Goal: Information Seeking & Learning: Find specific fact

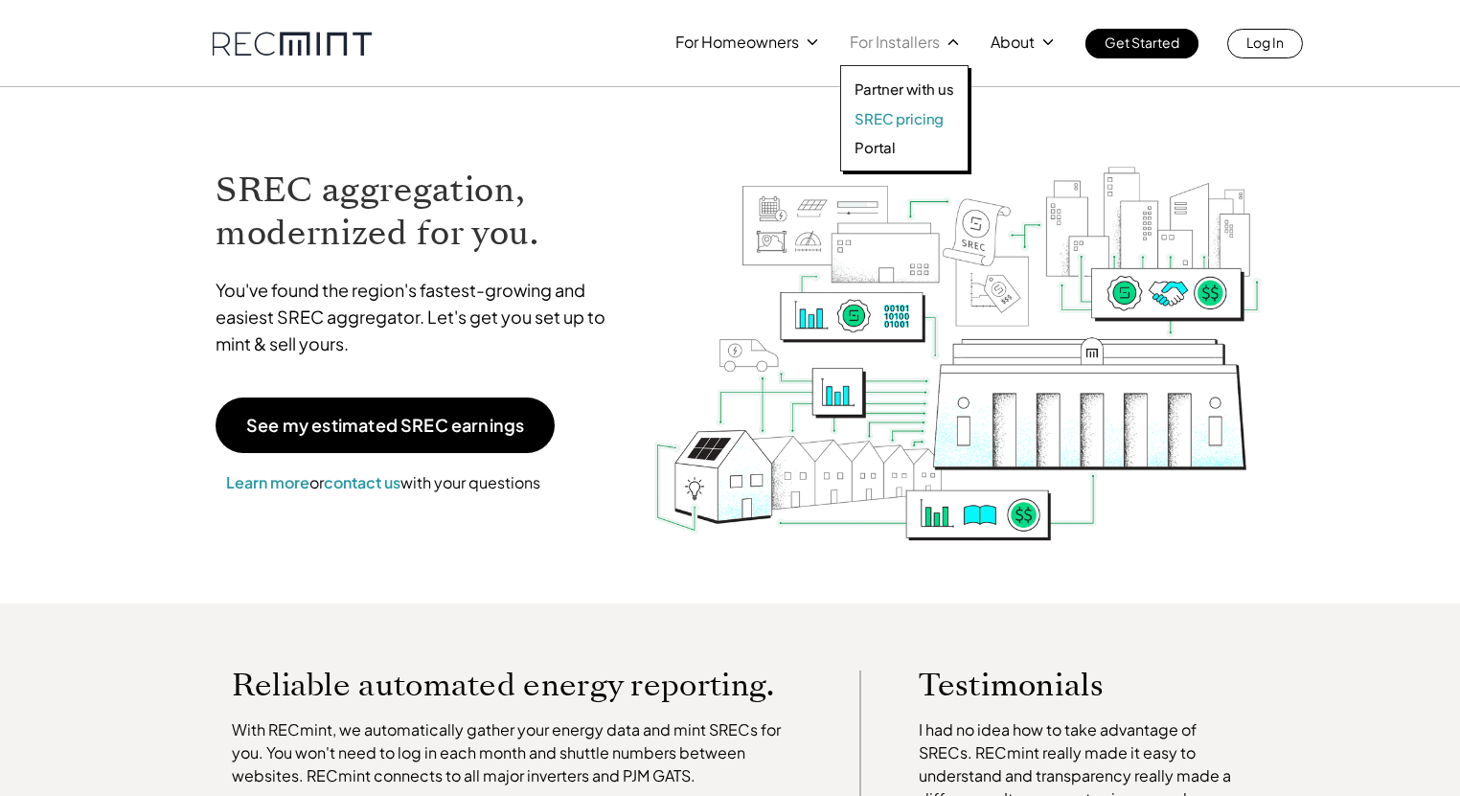
click at [913, 117] on p "SREC pricing" at bounding box center [898, 118] width 89 height 19
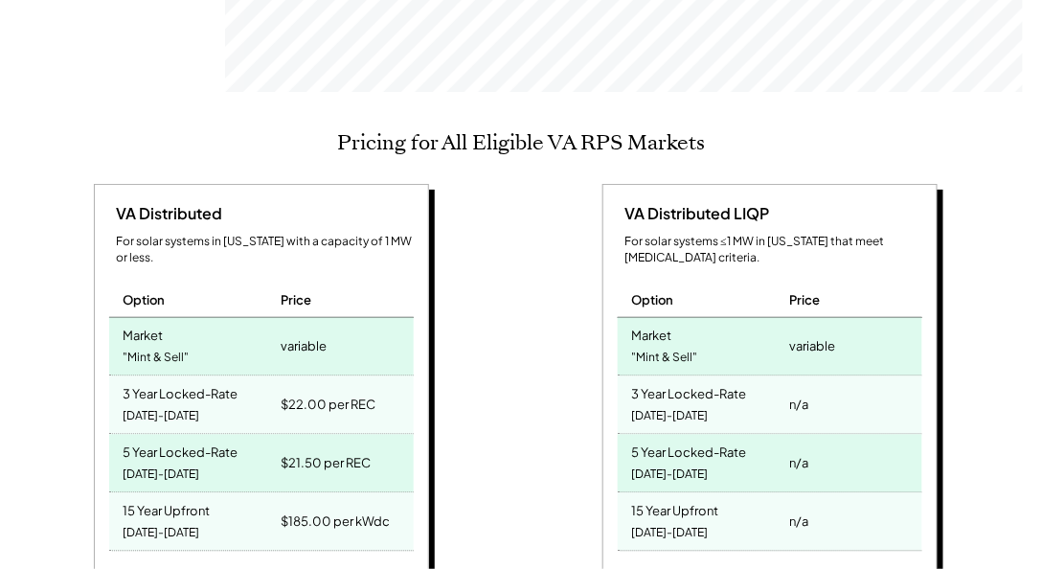
scroll to position [821, 0]
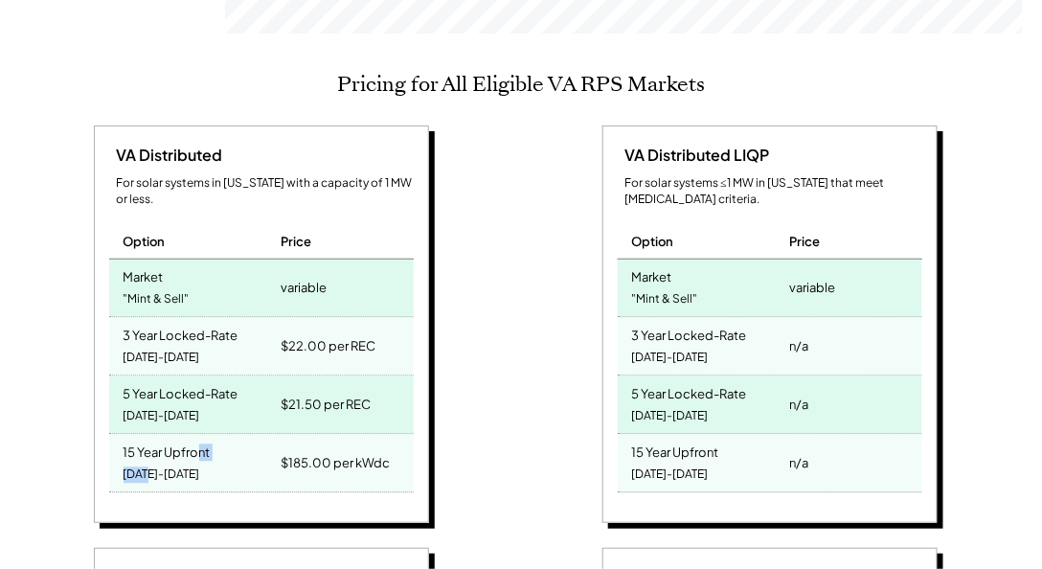
drag, startPoint x: 201, startPoint y: 438, endPoint x: 174, endPoint y: 427, distance: 28.8
click at [172, 435] on div "15 Year Upfront 2025-2039" at bounding box center [193, 463] width 168 height 57
click at [174, 440] on div "15 Year Upfront" at bounding box center [167, 451] width 87 height 22
